Goal: Navigation & Orientation: Go to known website

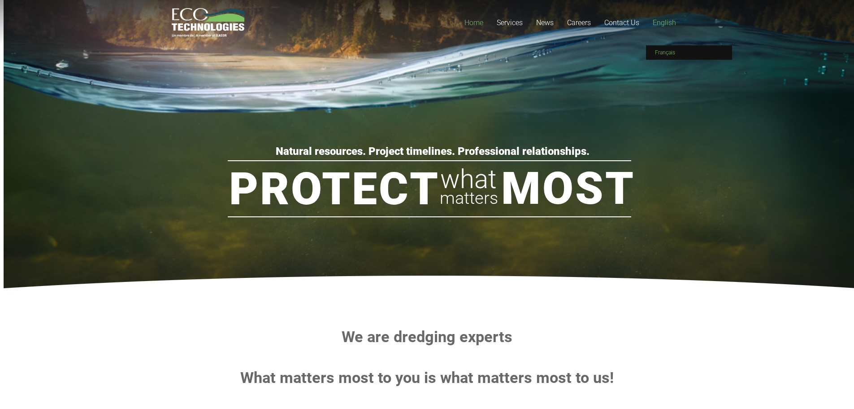
click at [668, 51] on span "Français" at bounding box center [665, 52] width 20 height 6
